Goal: Task Accomplishment & Management: Manage account settings

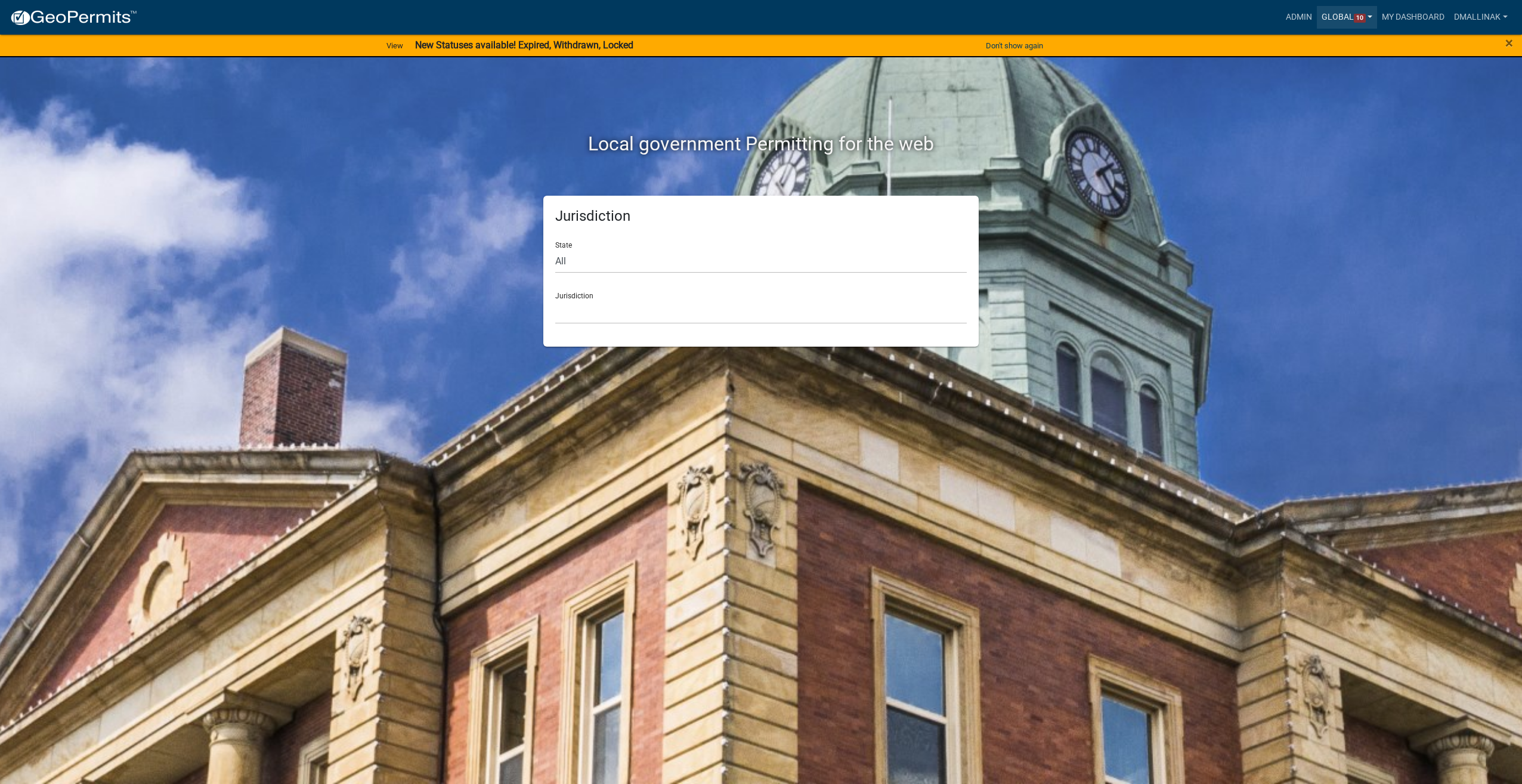
click at [1335, 13] on link "Global 10" at bounding box center [1348, 17] width 61 height 23
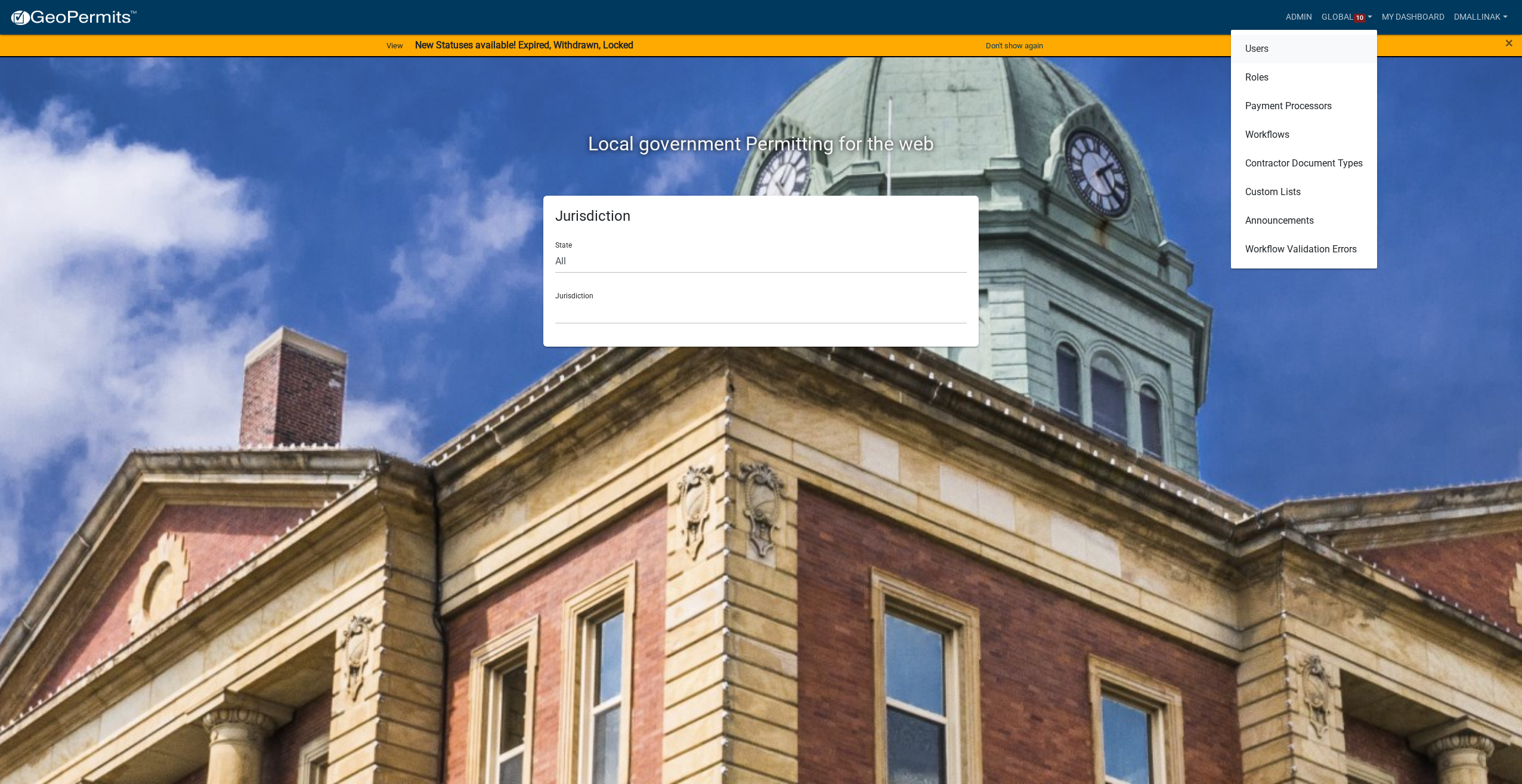
click at [1300, 48] on link "Users" at bounding box center [1304, 49] width 146 height 29
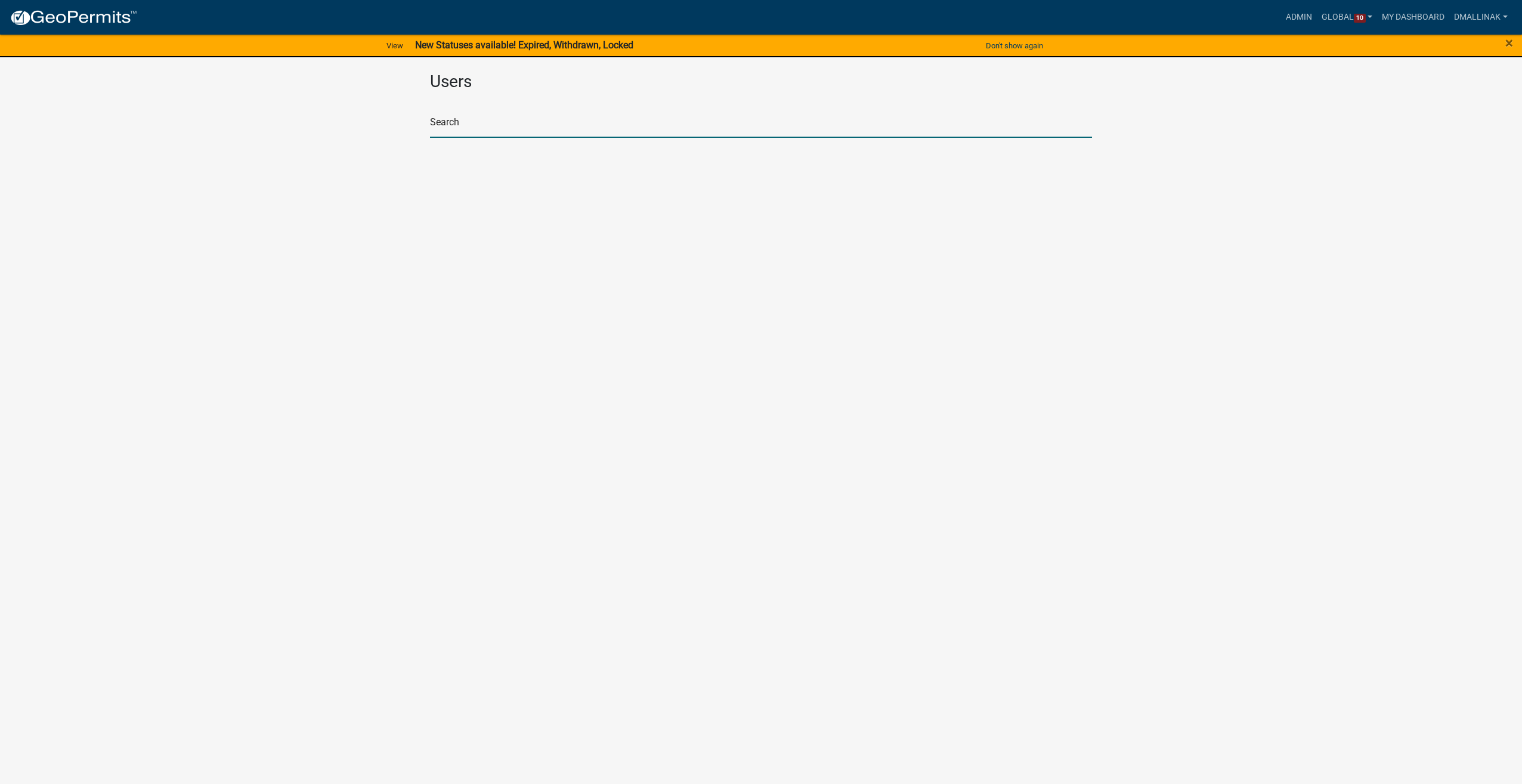
click at [584, 123] on input "text" at bounding box center [761, 125] width 662 height 25
type input "tfolk"
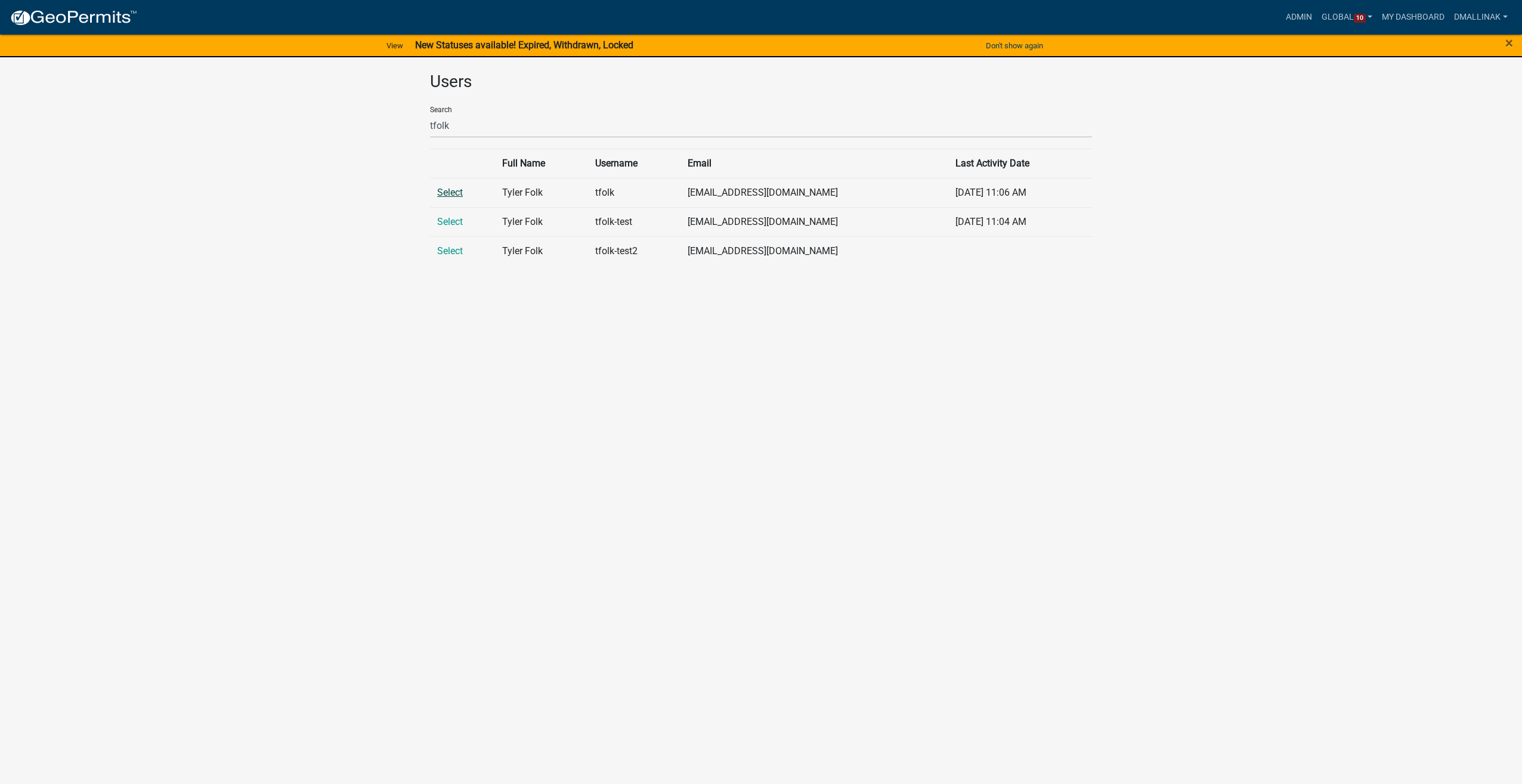
click at [457, 194] on link "Select" at bounding box center [450, 192] width 25 height 11
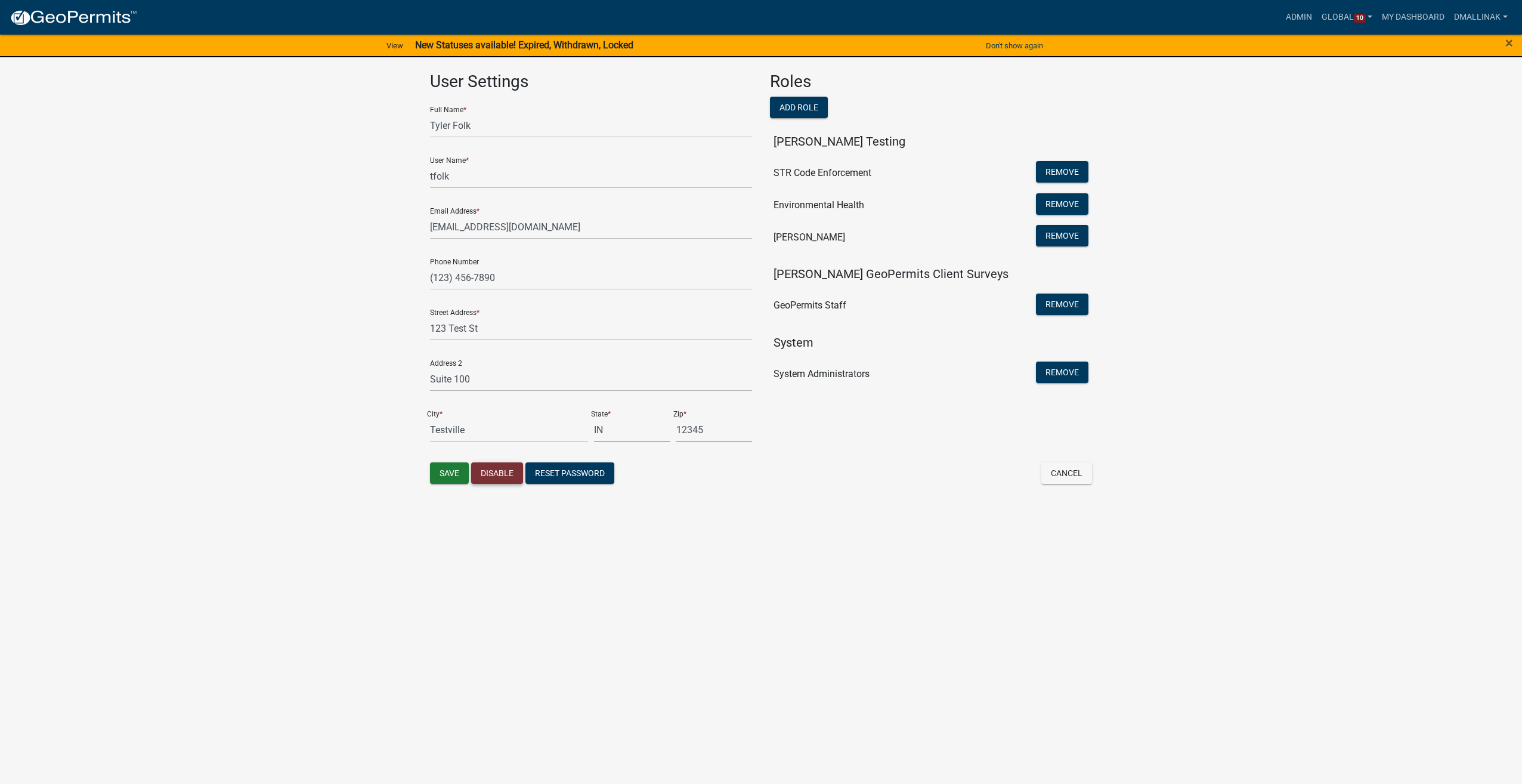
click at [508, 476] on button "Disable" at bounding box center [497, 473] width 52 height 22
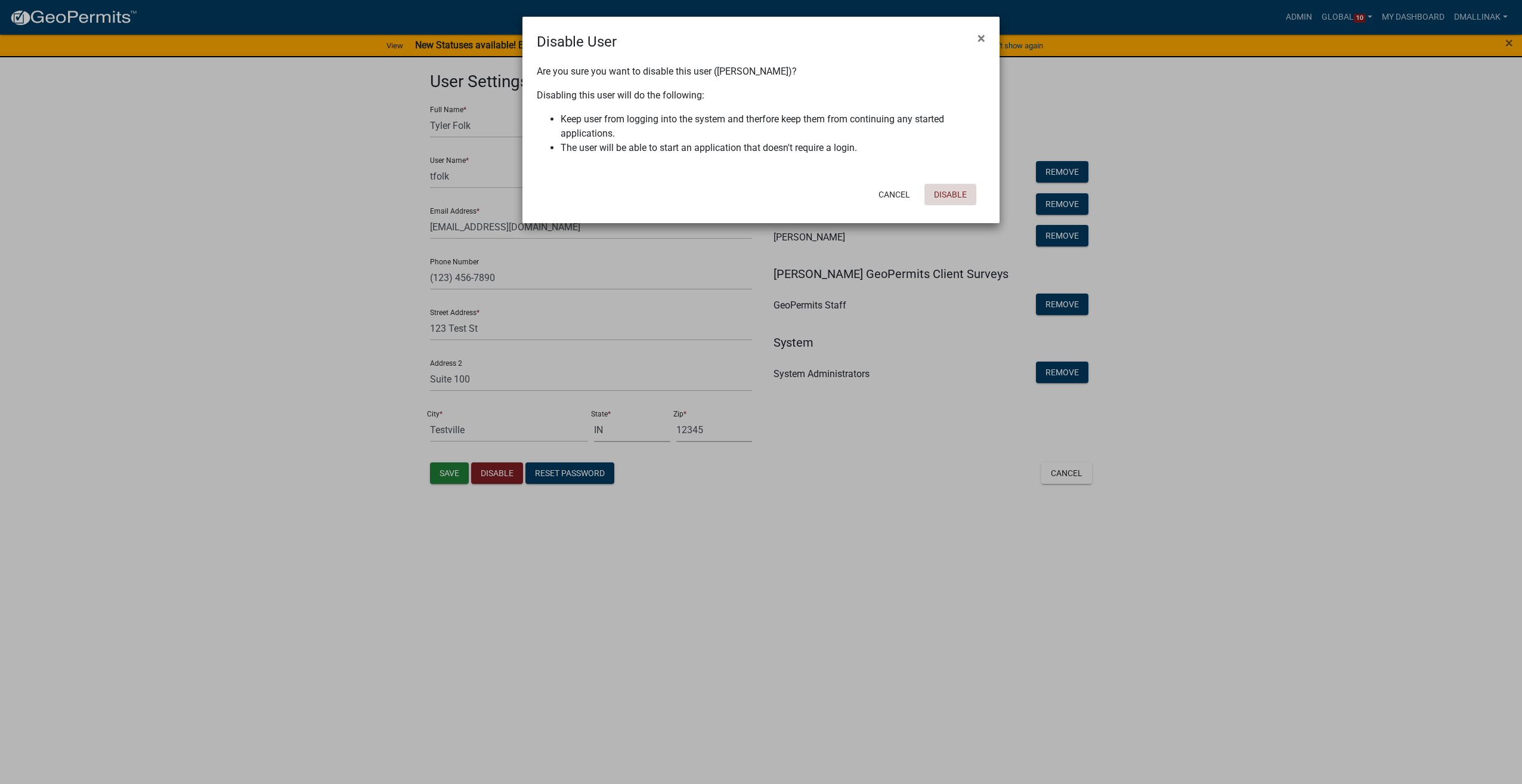
click at [945, 195] on button "Disable" at bounding box center [950, 194] width 52 height 22
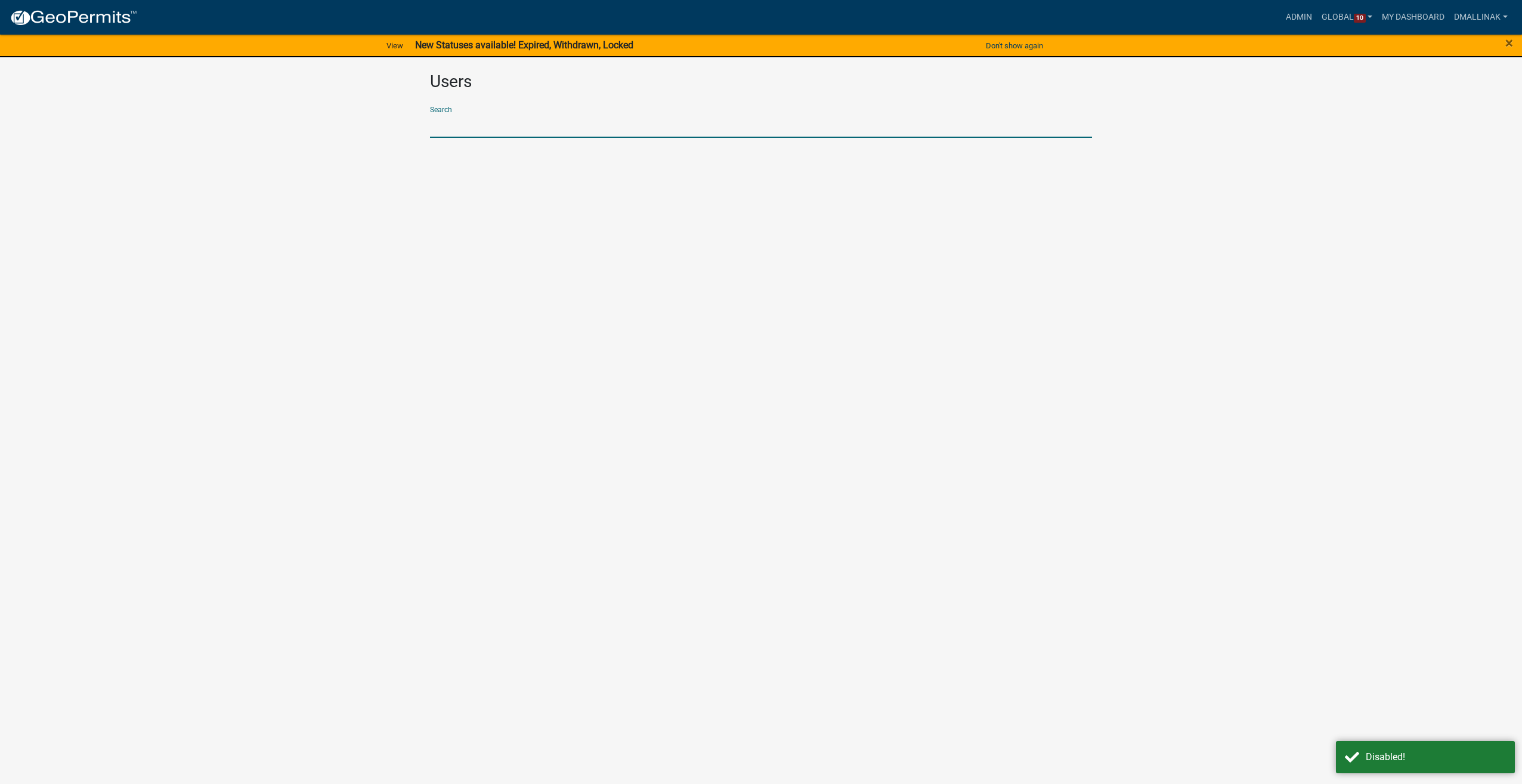
click at [481, 117] on input "text" at bounding box center [761, 125] width 662 height 25
click at [529, 123] on input "[PERSON_NAME]" at bounding box center [761, 125] width 662 height 25
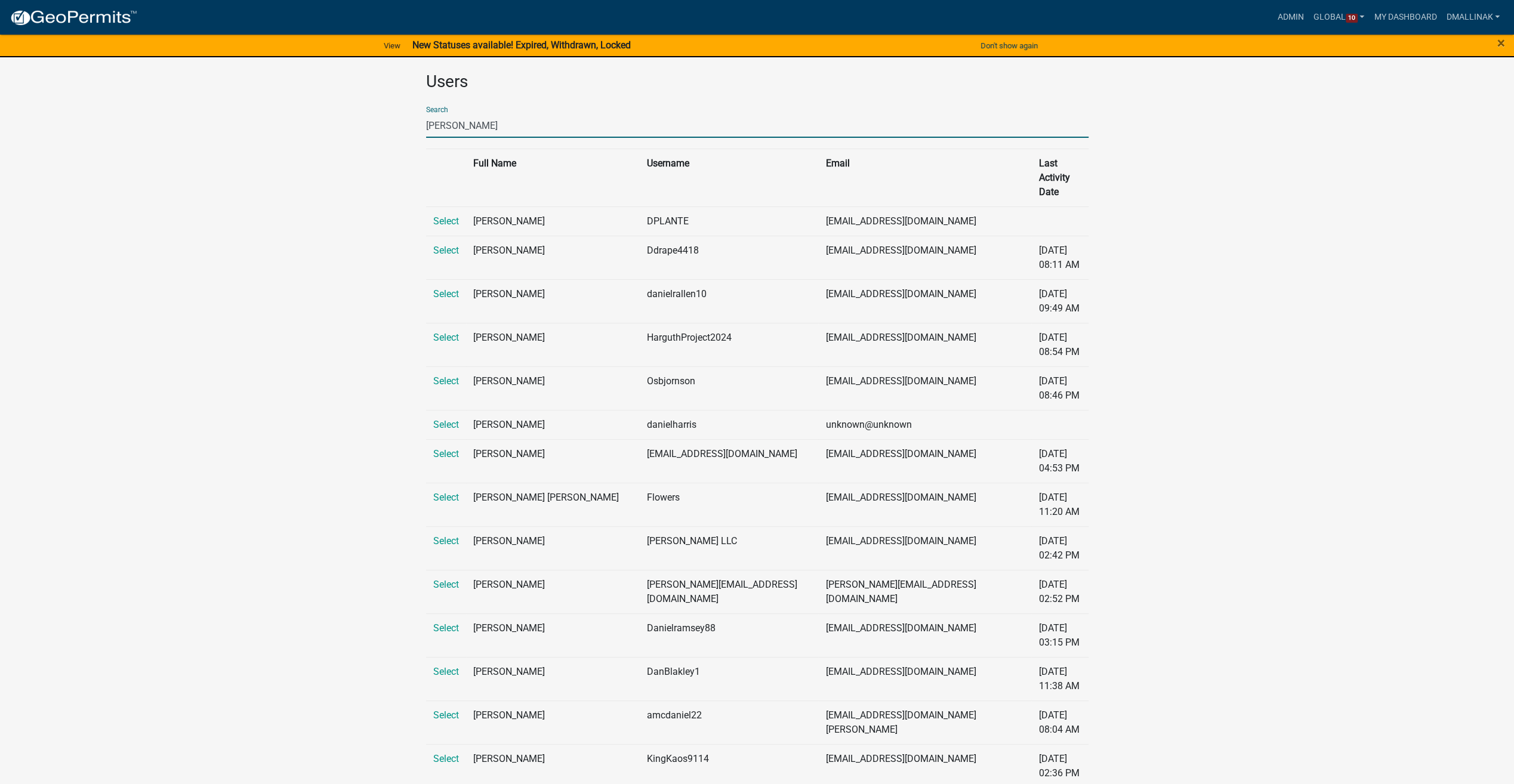
click at [529, 123] on input "[PERSON_NAME]" at bounding box center [757, 125] width 662 height 25
type input "tfolk"
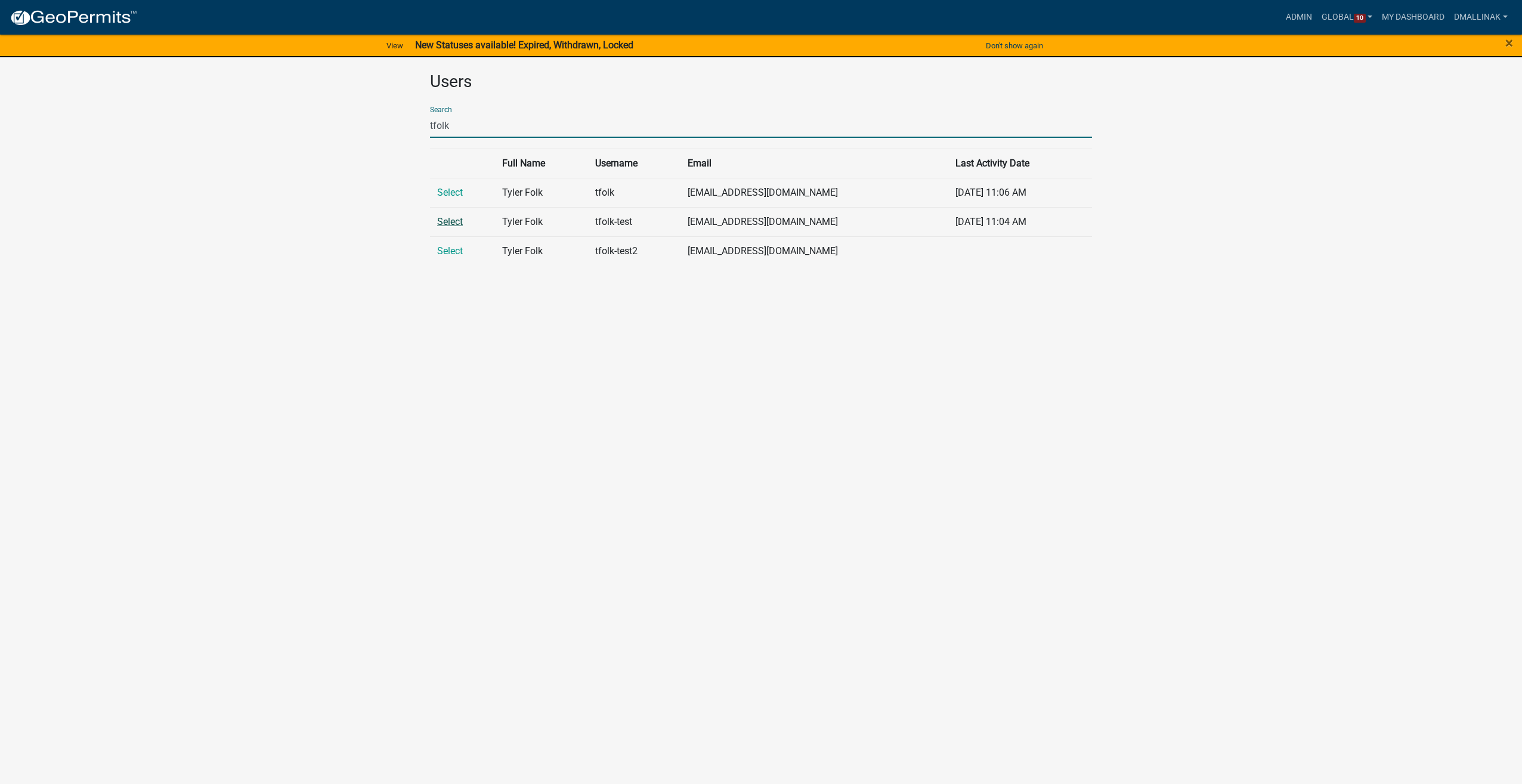
click at [456, 217] on link "Select" at bounding box center [450, 222] width 25 height 11
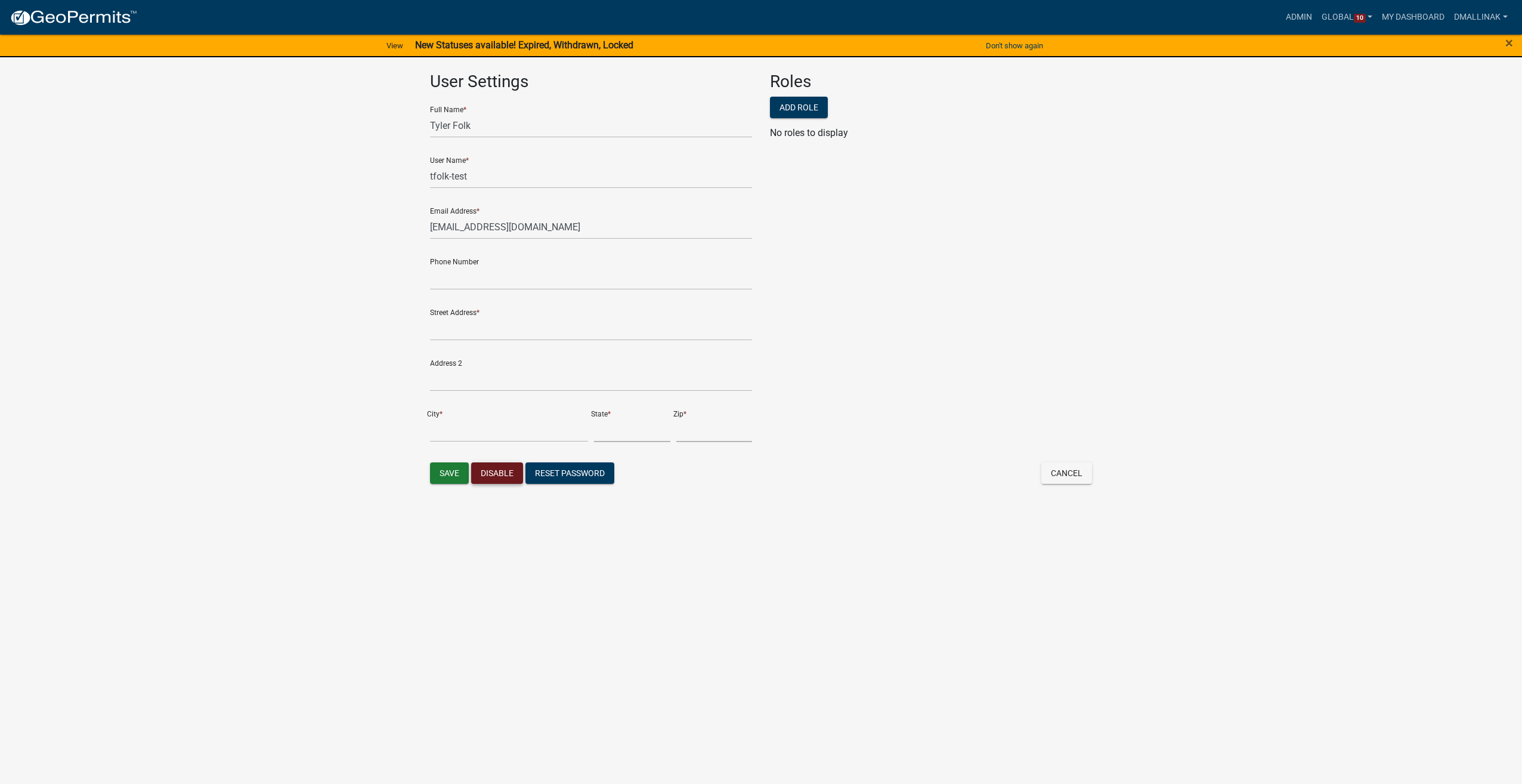
click at [513, 467] on button "Disable" at bounding box center [497, 473] width 52 height 22
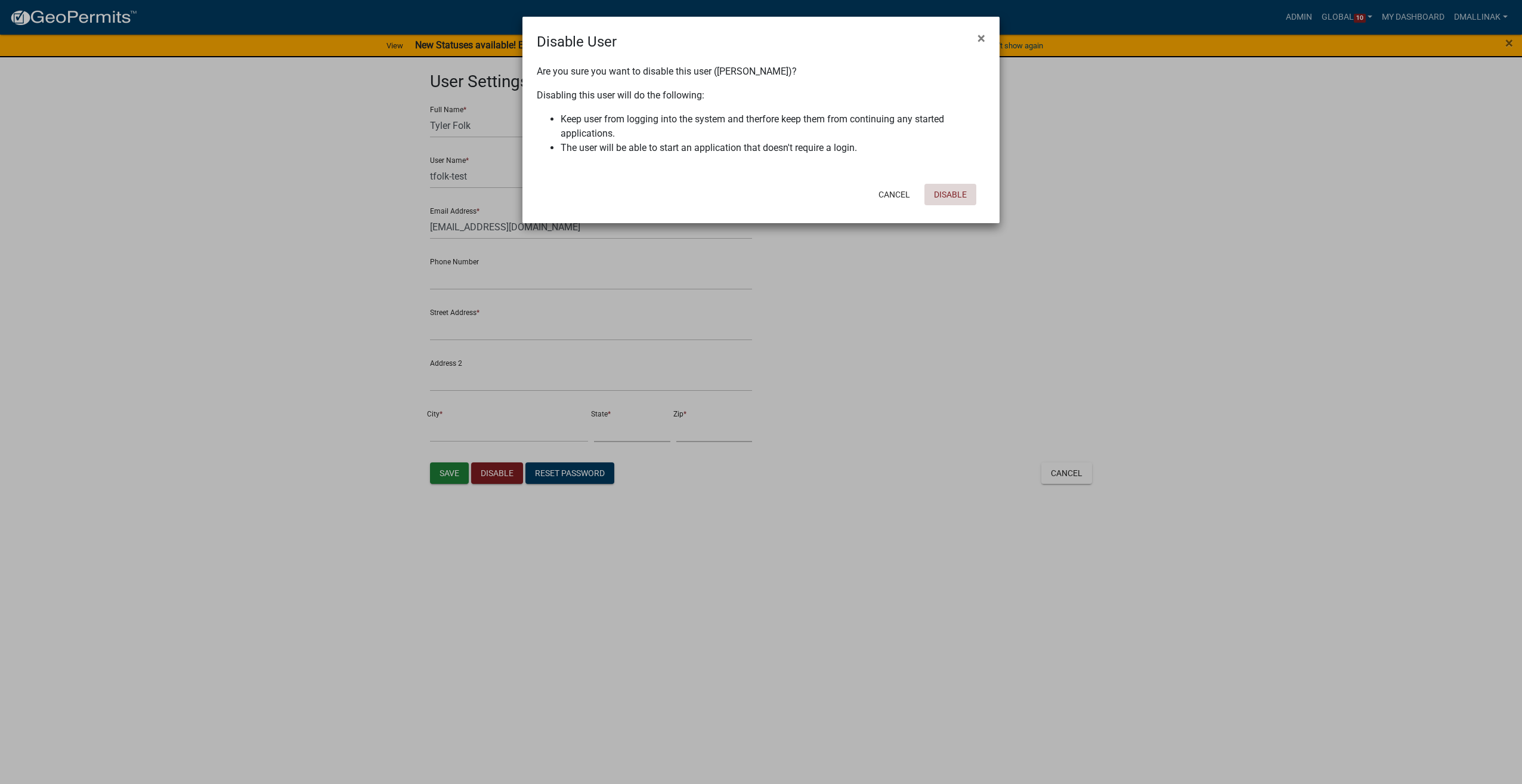
click at [963, 190] on button "Disable" at bounding box center [950, 194] width 52 height 22
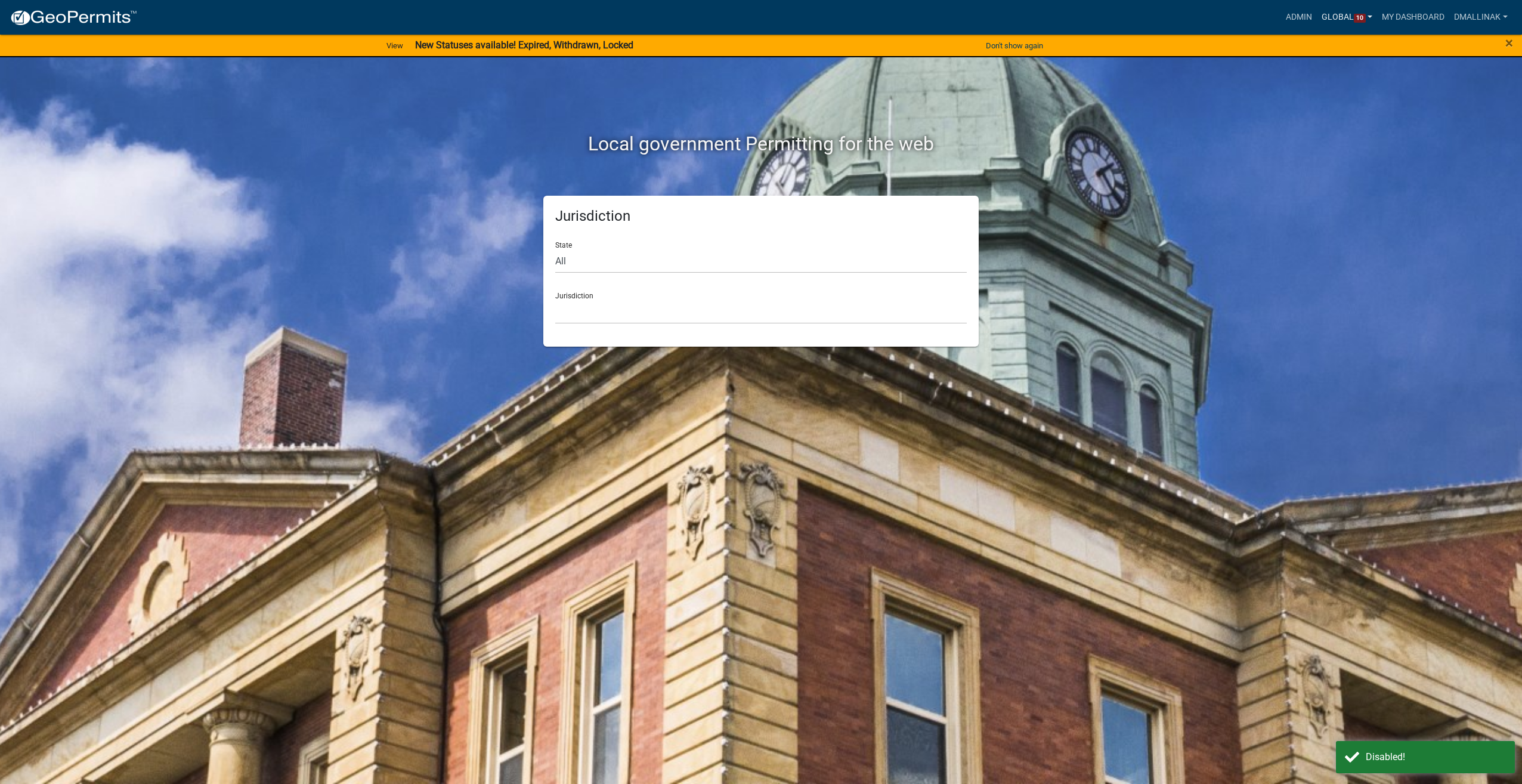
click at [1335, 13] on link "Global 10" at bounding box center [1348, 17] width 61 height 23
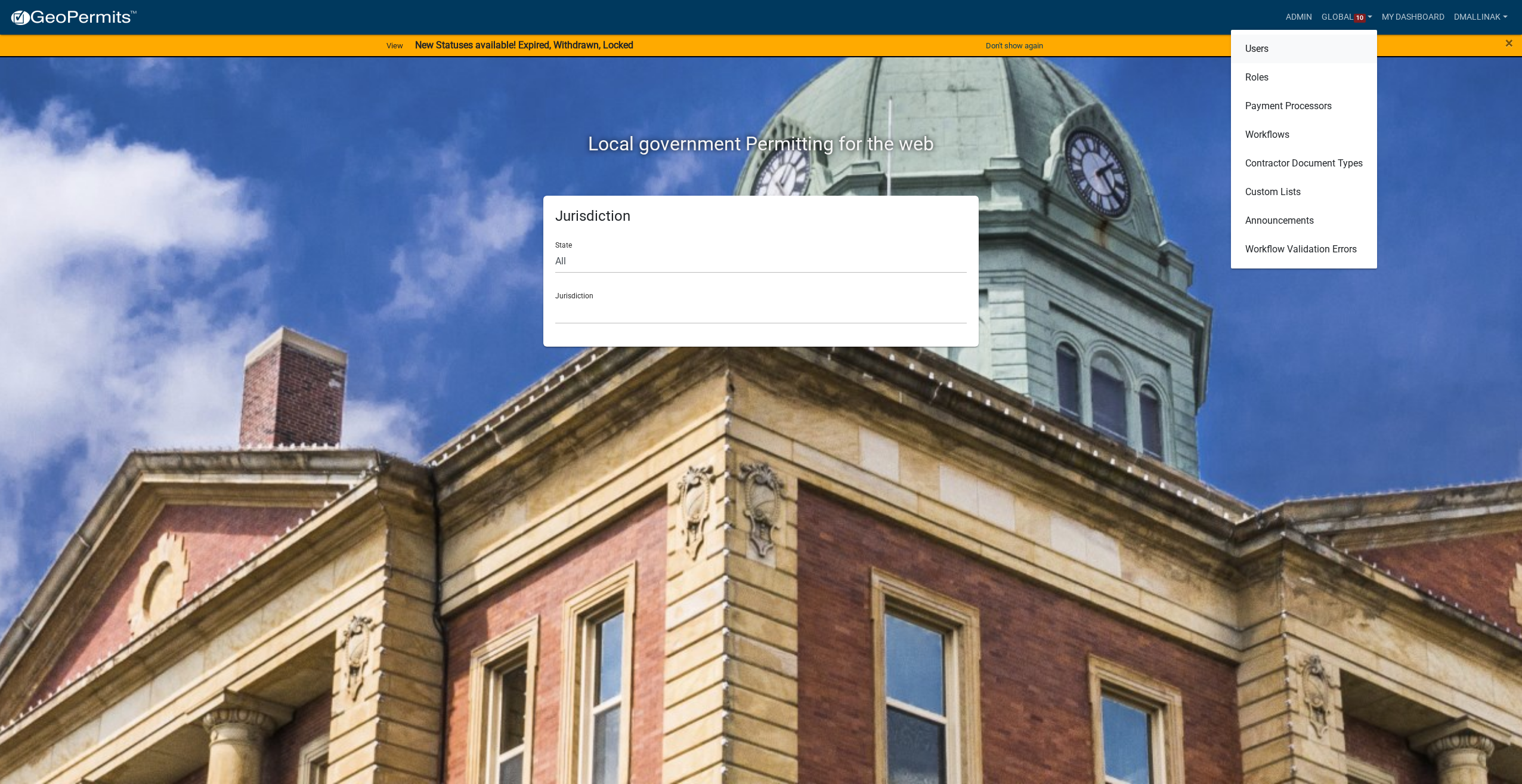
click at [1278, 51] on link "Users" at bounding box center [1304, 49] width 146 height 29
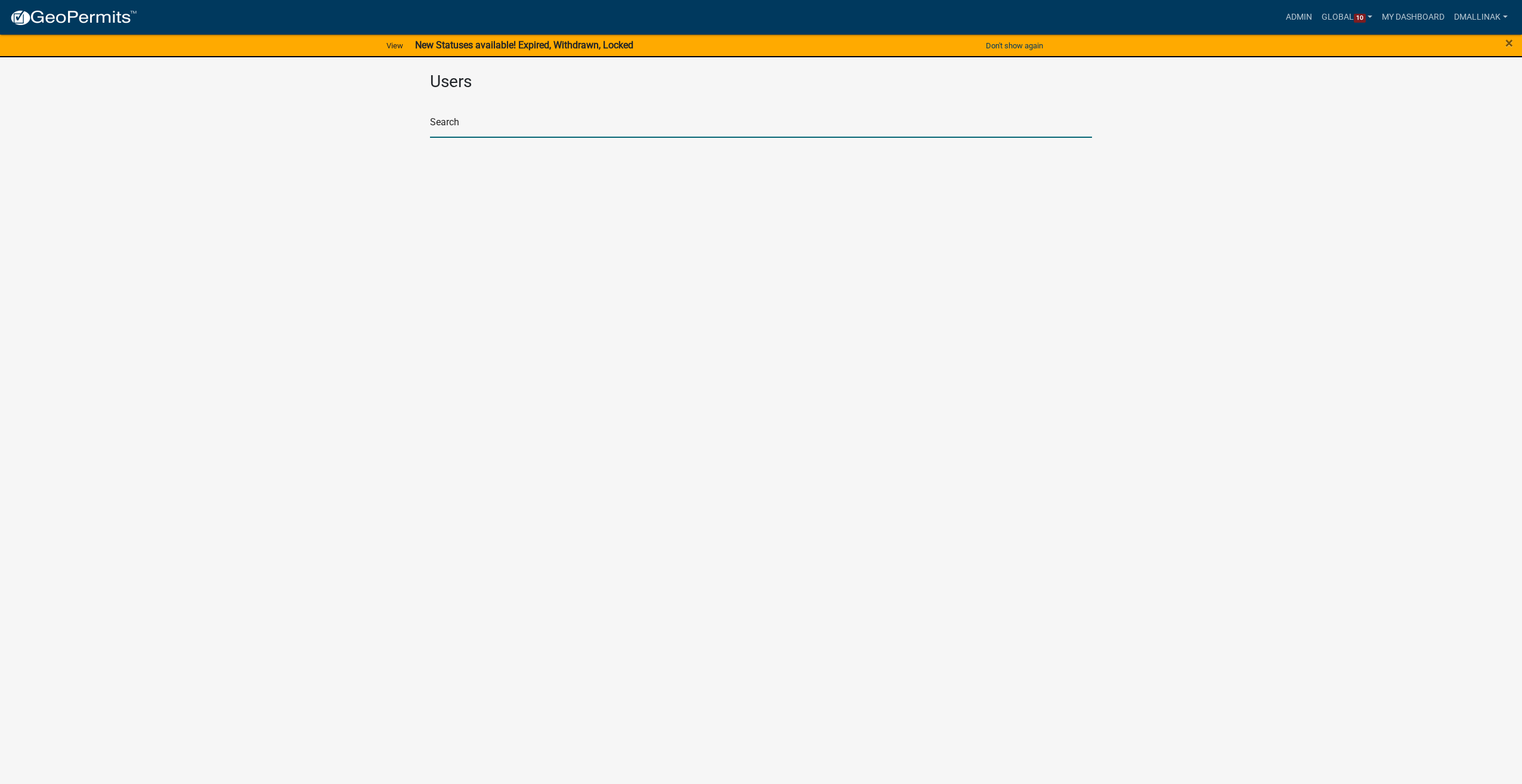
click at [519, 129] on input "text" at bounding box center [761, 125] width 662 height 25
type input "tfolk"
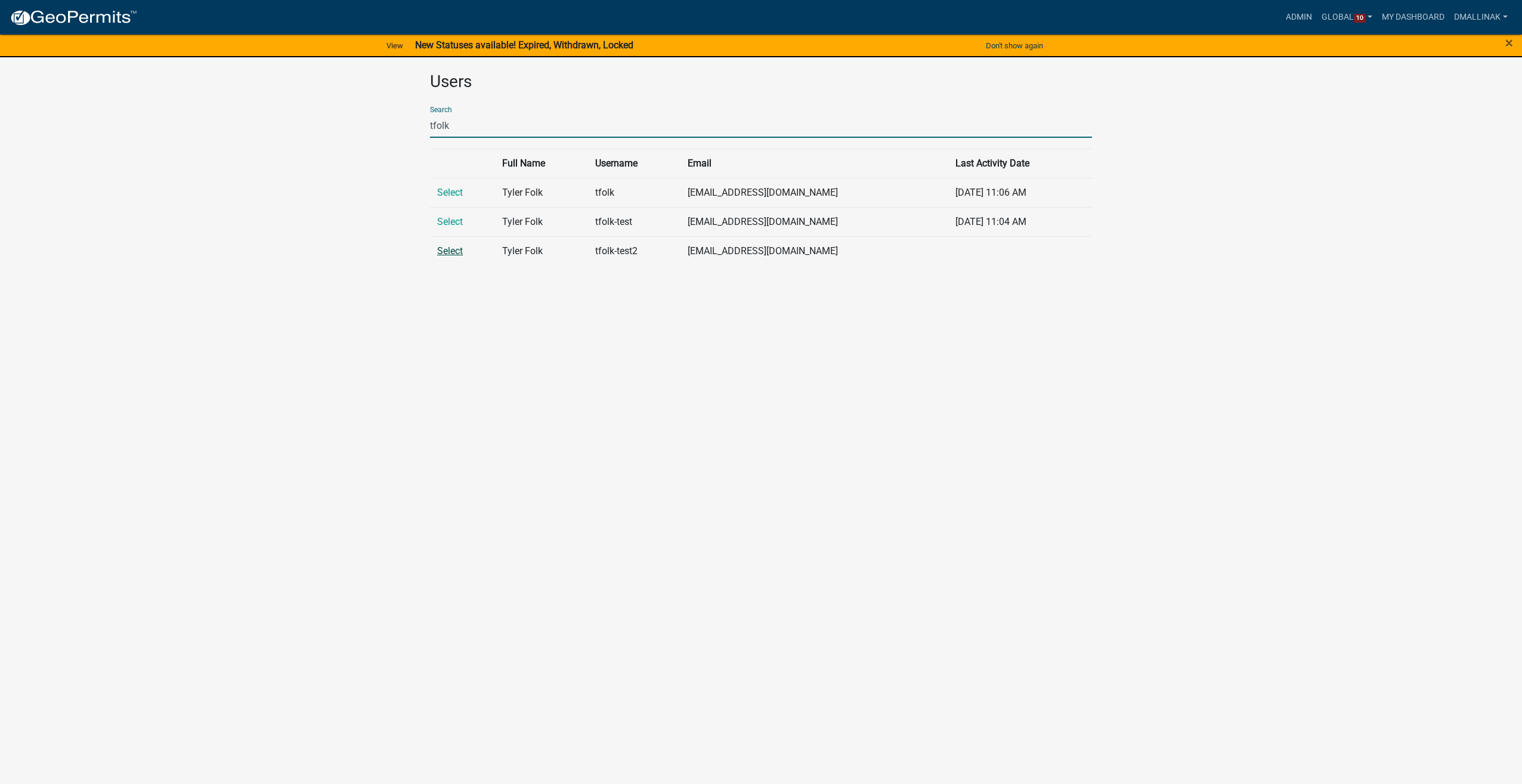
click at [448, 249] on link "Select" at bounding box center [450, 251] width 25 height 11
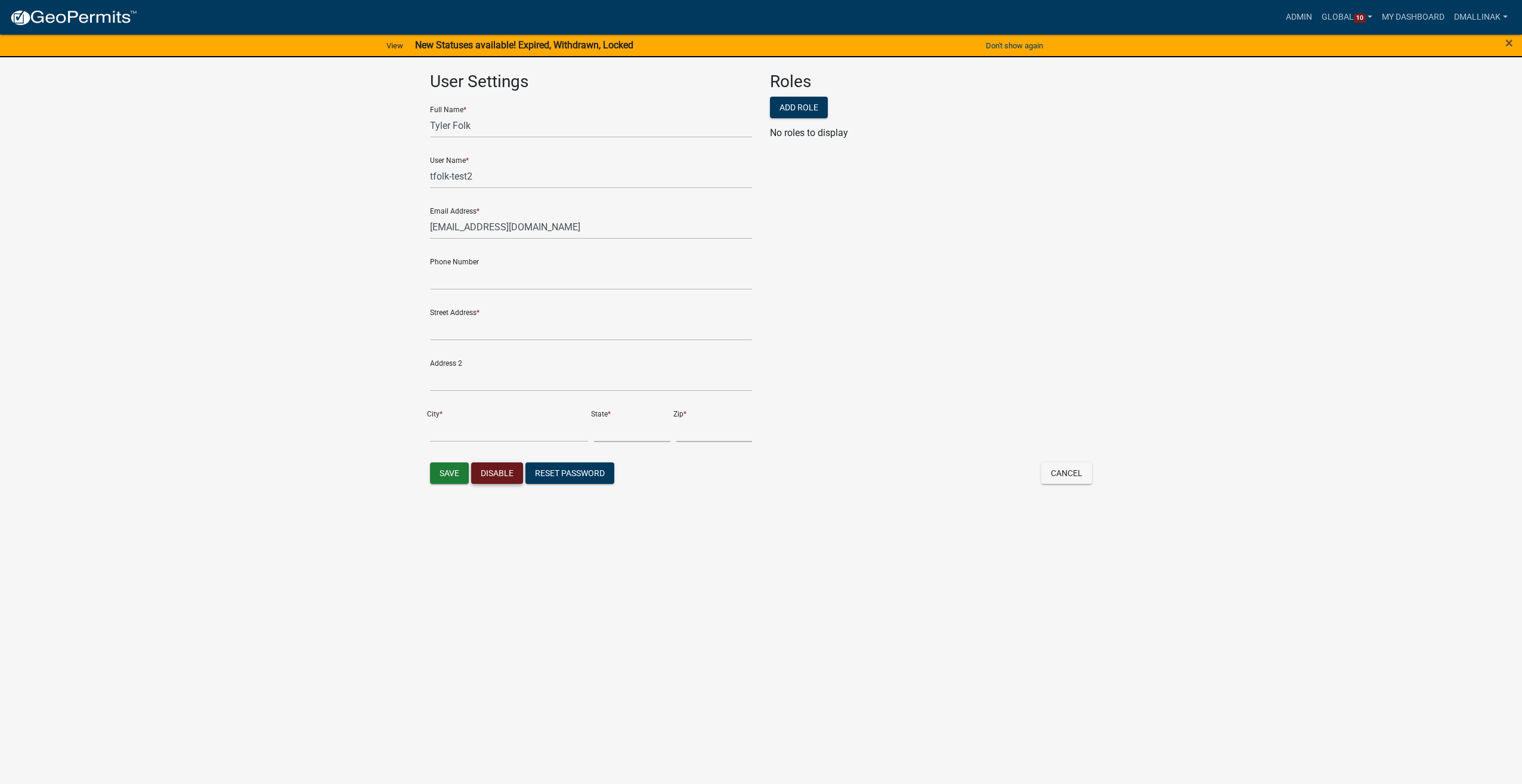
click at [517, 473] on button "Disable" at bounding box center [497, 473] width 52 height 22
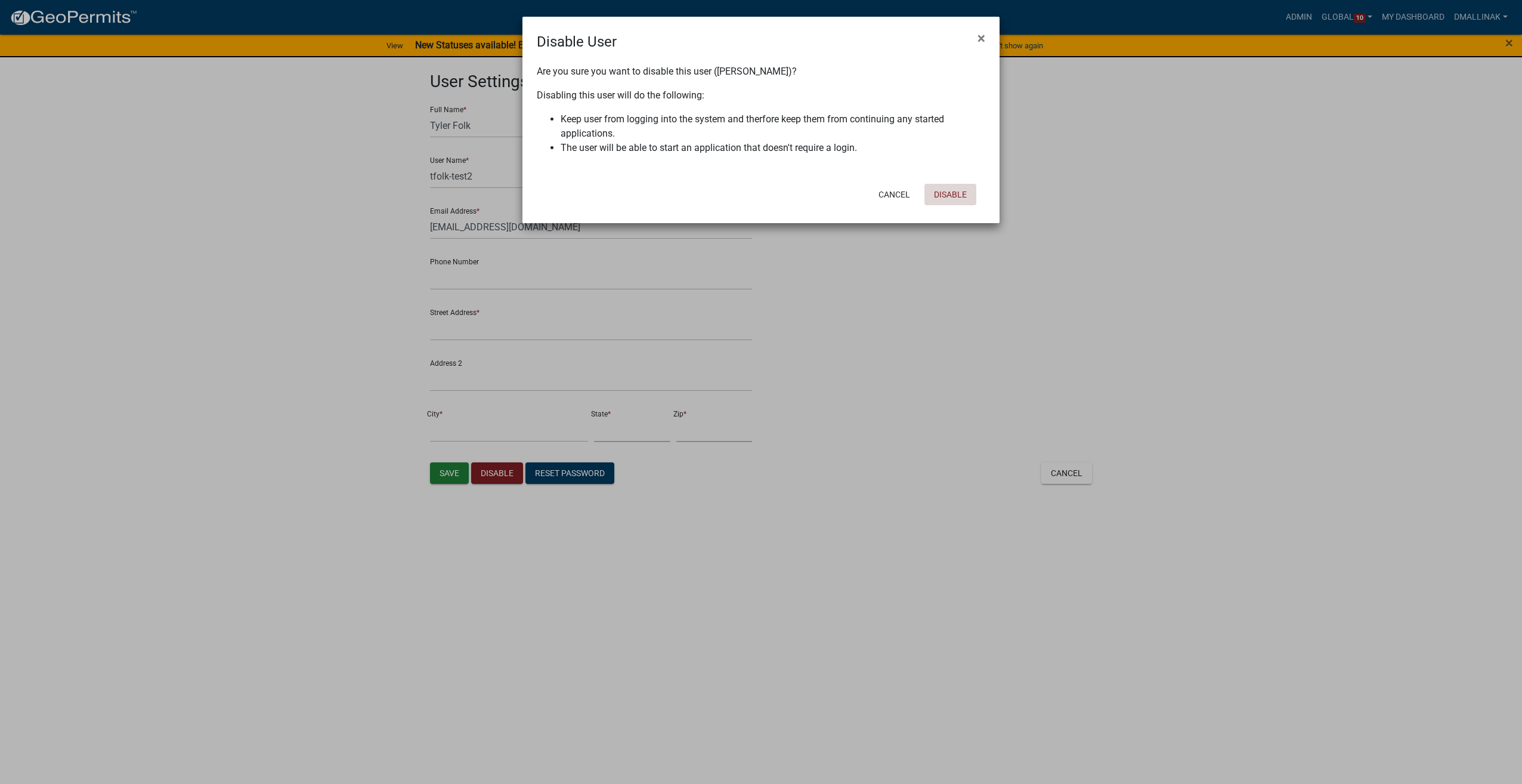
click at [963, 192] on button "Disable" at bounding box center [950, 194] width 52 height 22
